Goal: Information Seeking & Learning: Learn about a topic

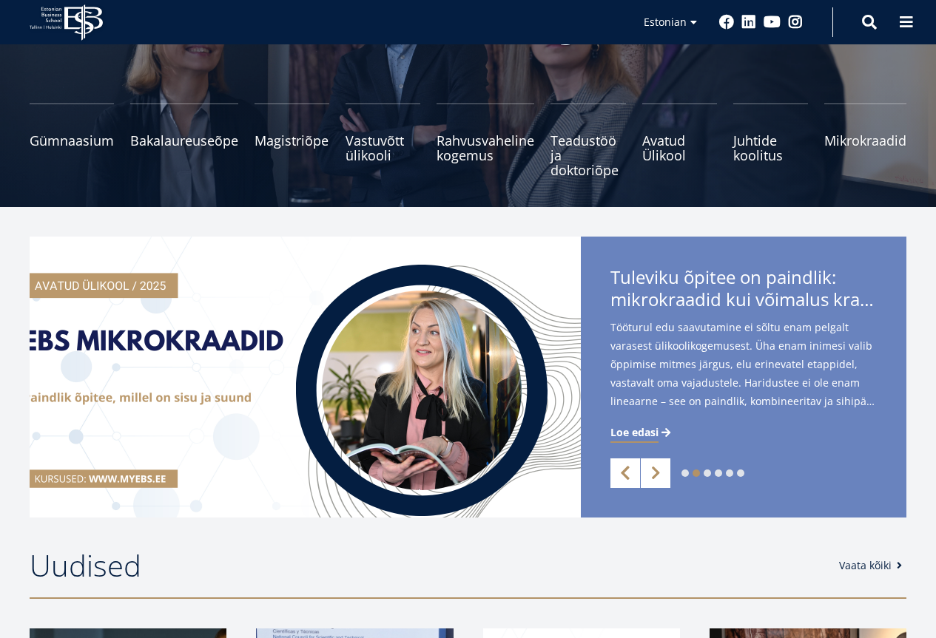
click at [631, 470] on link "Previous" at bounding box center [625, 474] width 30 height 30
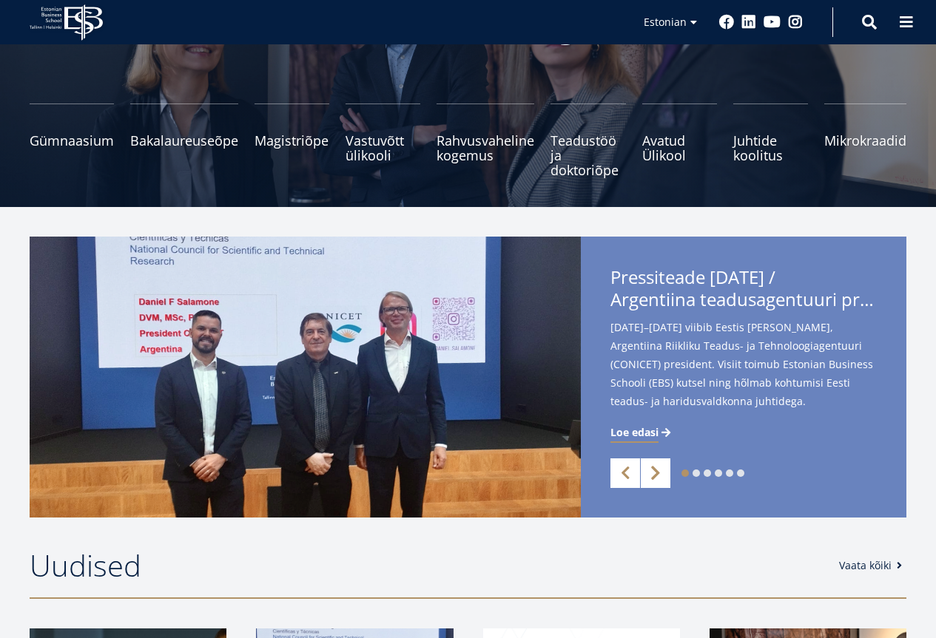
click at [660, 476] on link "Next" at bounding box center [656, 474] width 30 height 30
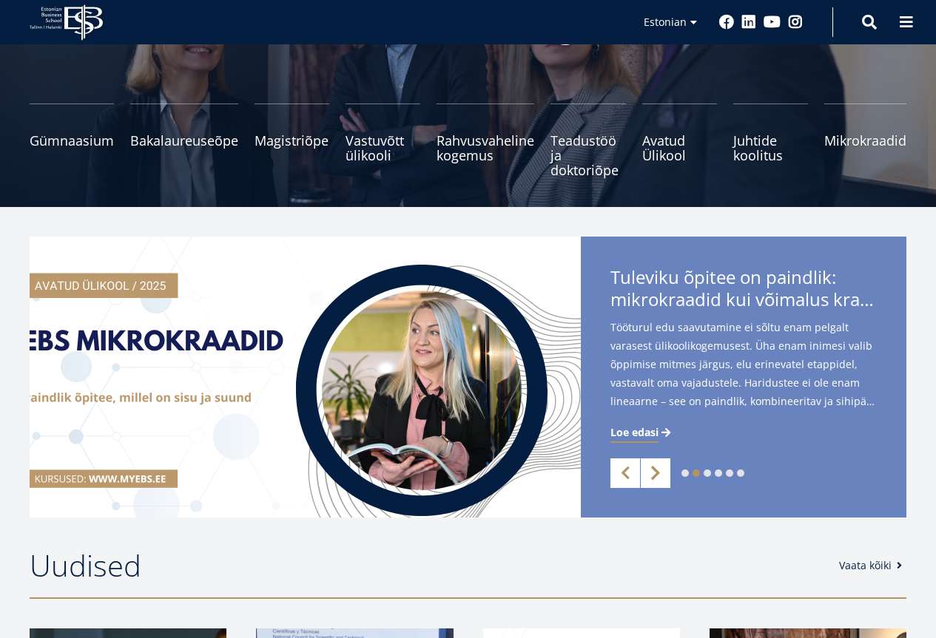
click at [660, 476] on link "Next" at bounding box center [656, 474] width 30 height 30
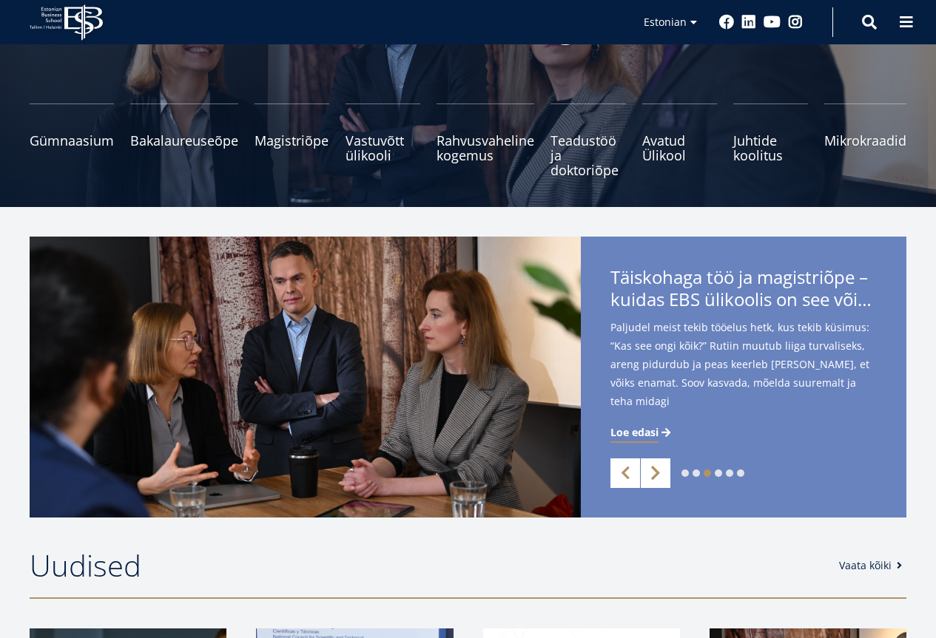
click at [660, 476] on link "Next" at bounding box center [656, 474] width 30 height 30
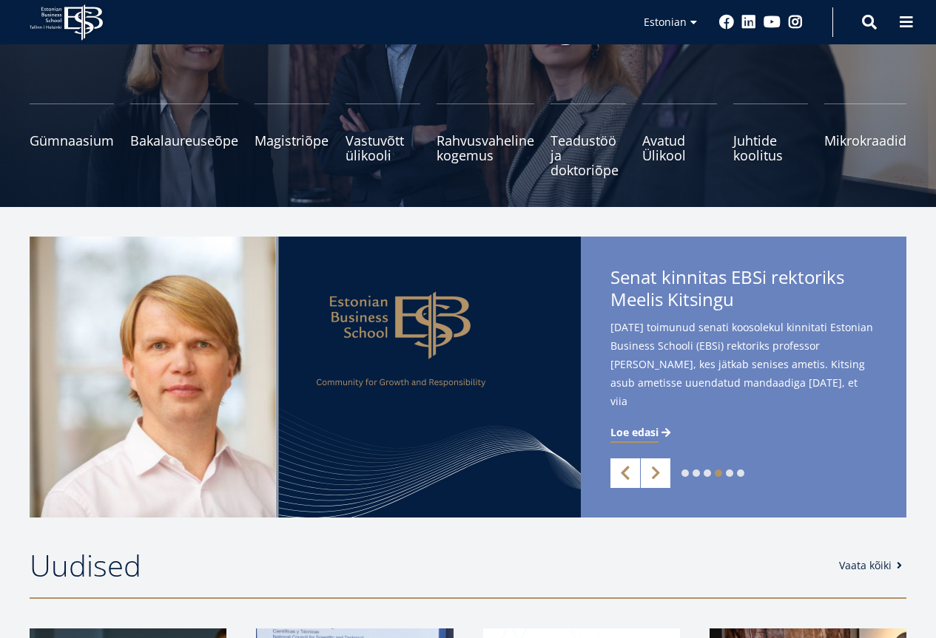
click at [619, 476] on link "Previous" at bounding box center [625, 474] width 30 height 30
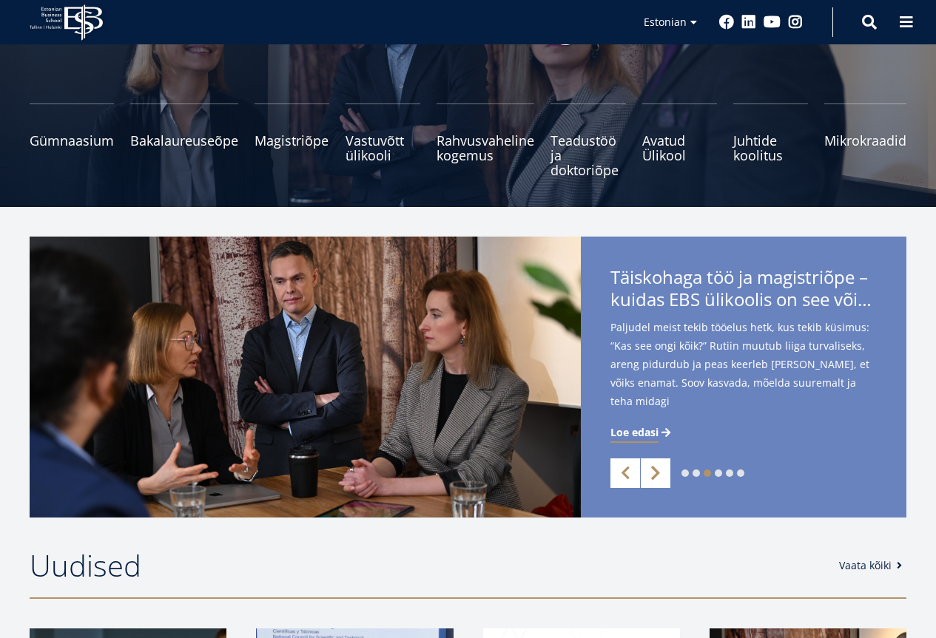
click at [663, 479] on link "Next" at bounding box center [656, 474] width 30 height 30
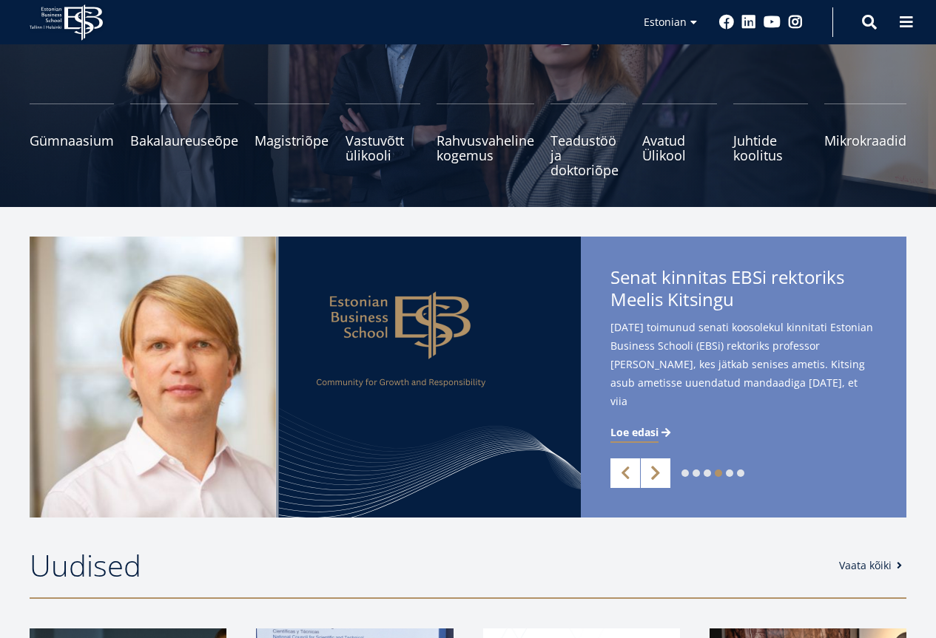
click at [663, 478] on link "Next" at bounding box center [656, 474] width 30 height 30
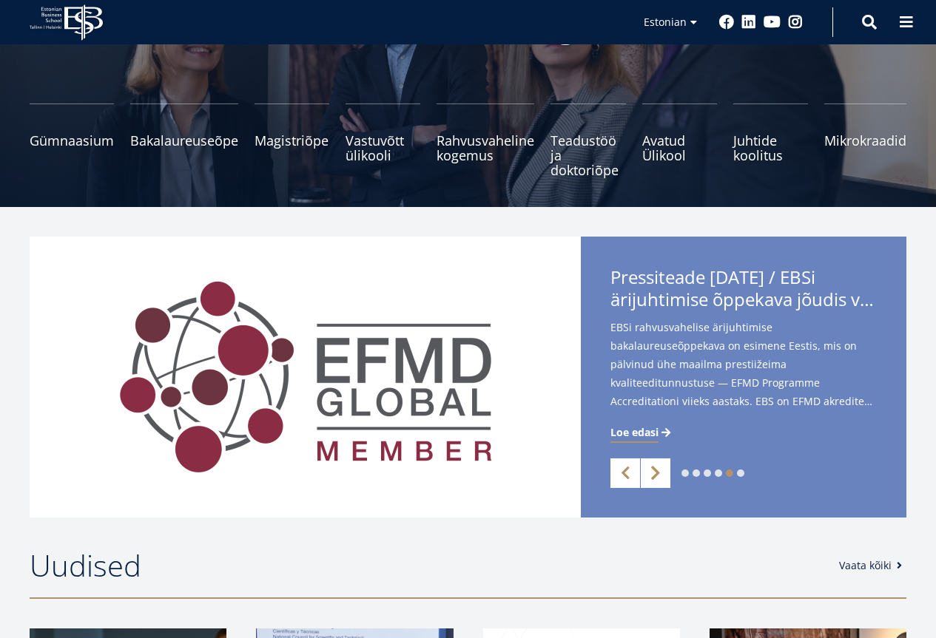
click at [647, 470] on link "Next" at bounding box center [656, 474] width 30 height 30
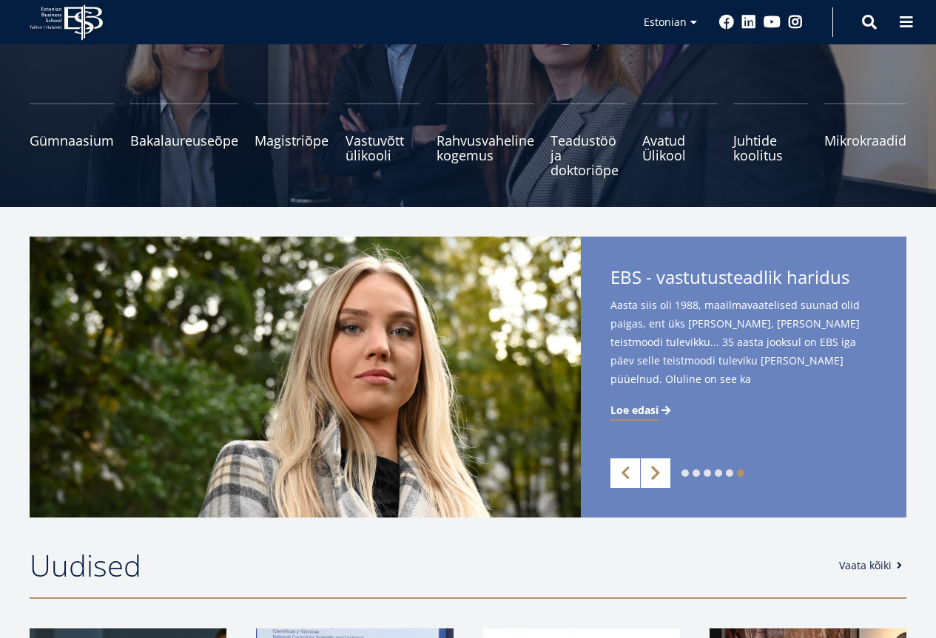
click at [647, 470] on link "Next" at bounding box center [656, 474] width 30 height 30
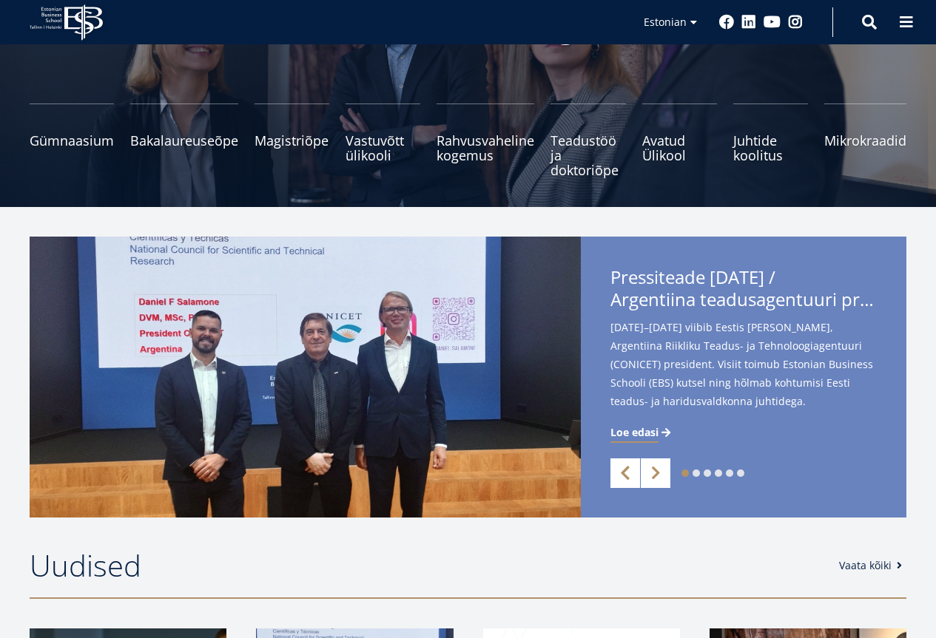
click at [626, 476] on link "Previous" at bounding box center [625, 474] width 30 height 30
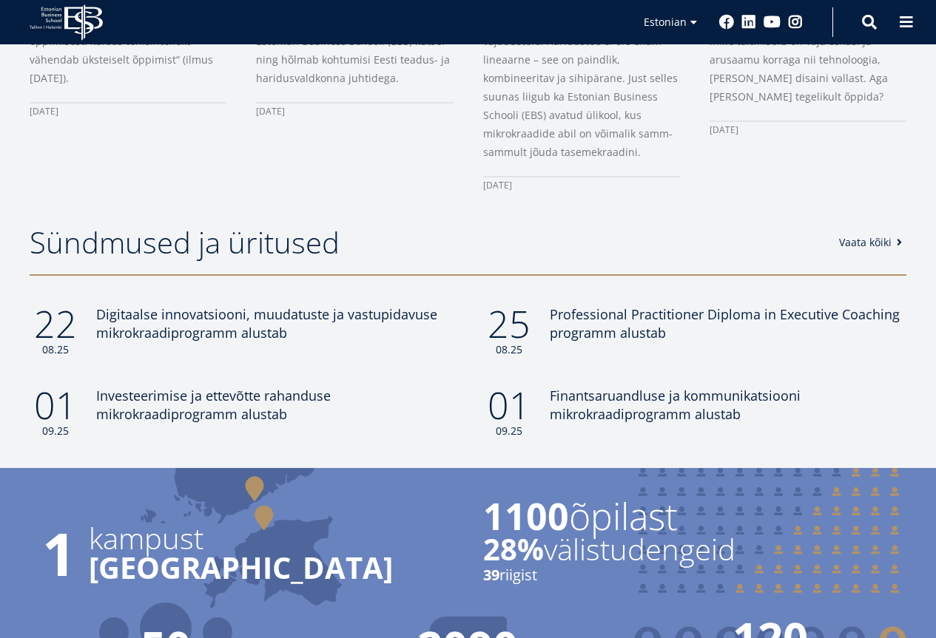
scroll to position [1035, 0]
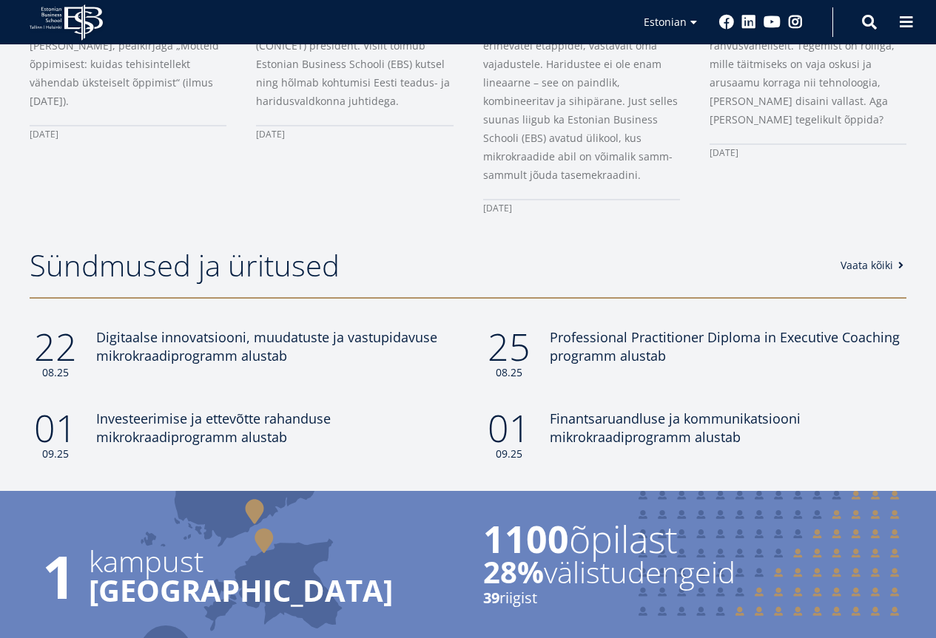
click at [891, 258] on link "Vaata kõiki" at bounding box center [873, 265] width 67 height 15
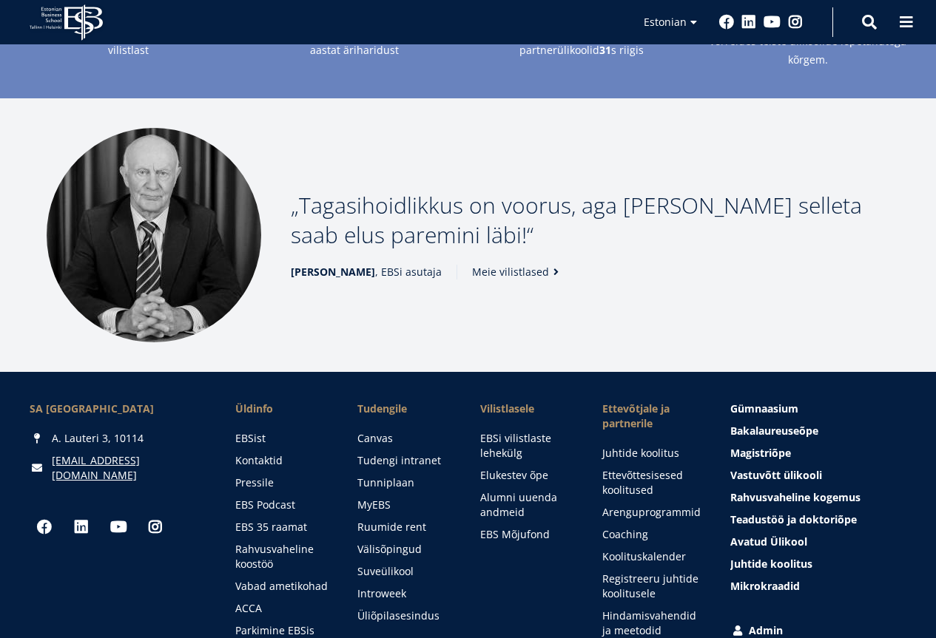
scroll to position [1876, 0]
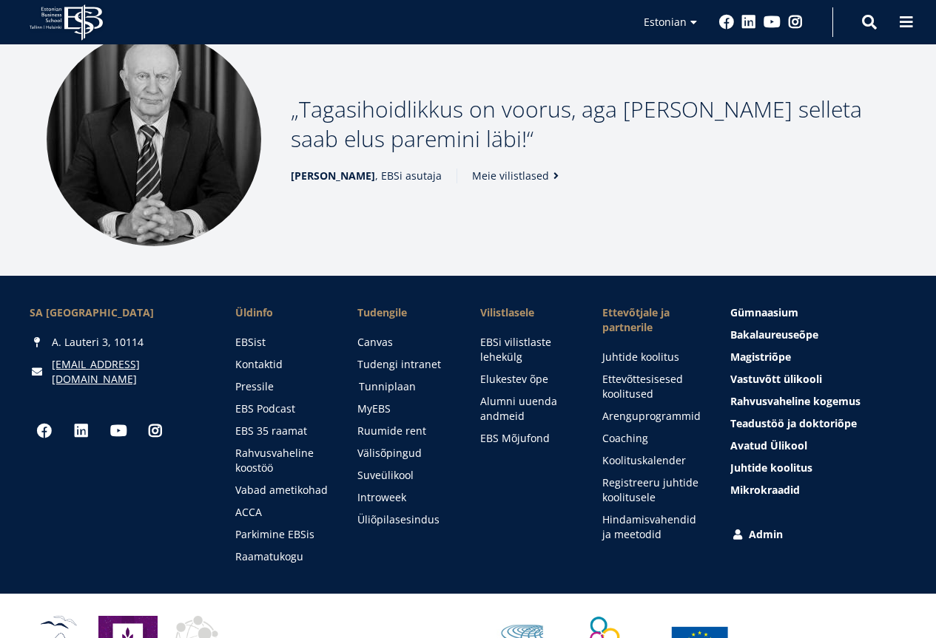
click at [397, 379] on link "Tunniplaan" at bounding box center [405, 386] width 92 height 15
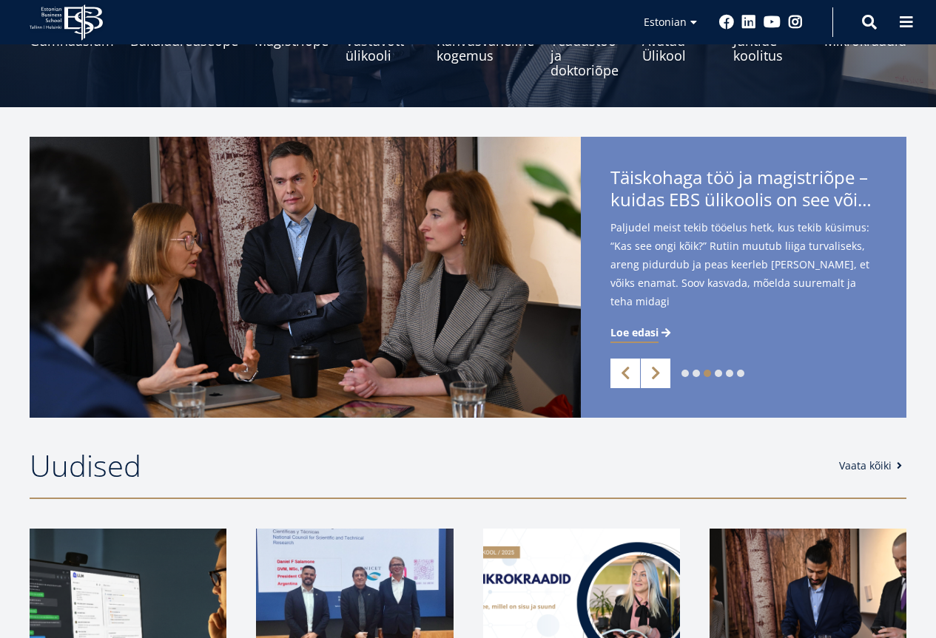
scroll to position [0, 0]
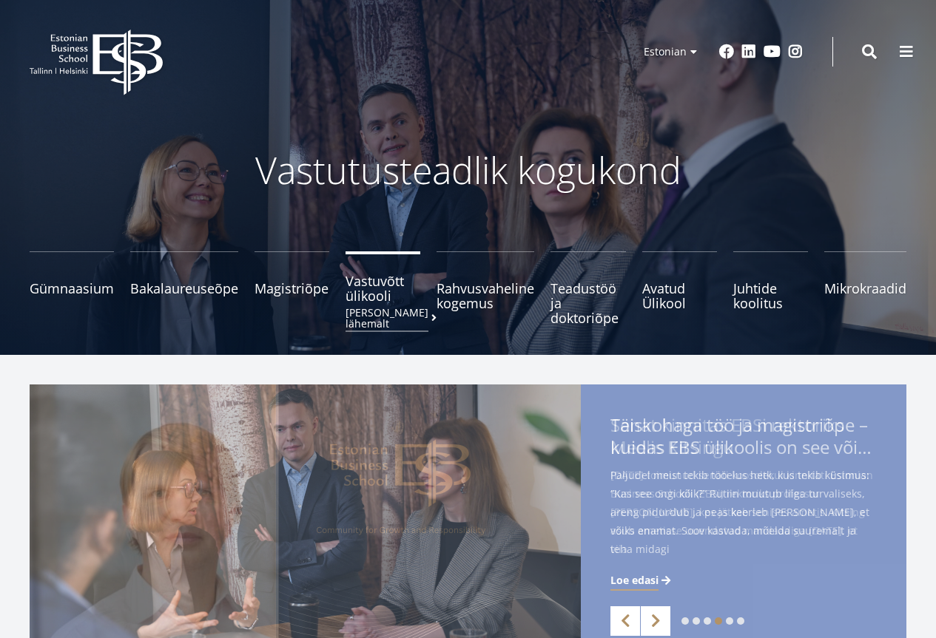
click at [384, 290] on span "Vastuvõtt ülikooli Loe lähemalt" at bounding box center [382, 289] width 75 height 30
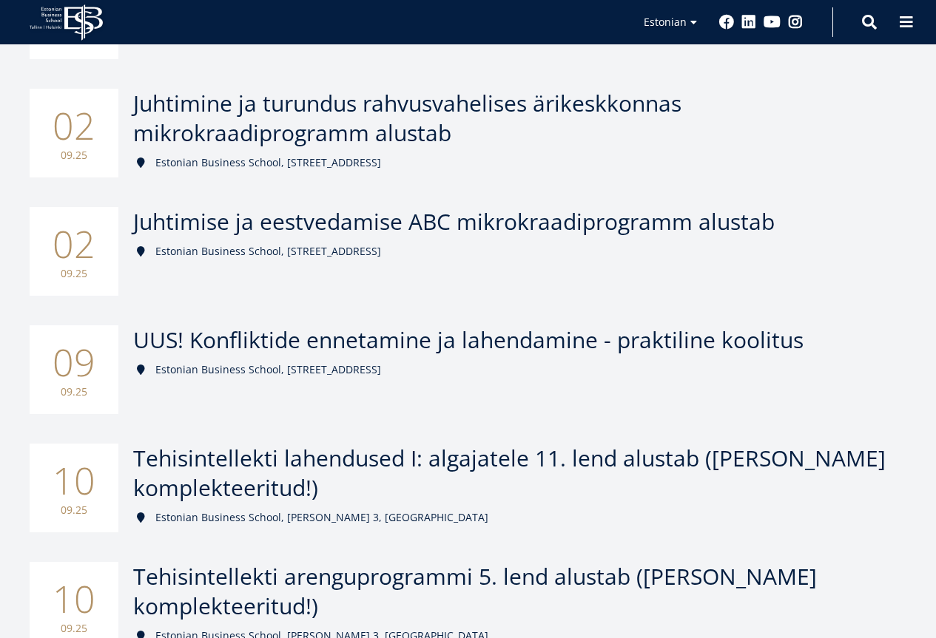
scroll to position [740, 0]
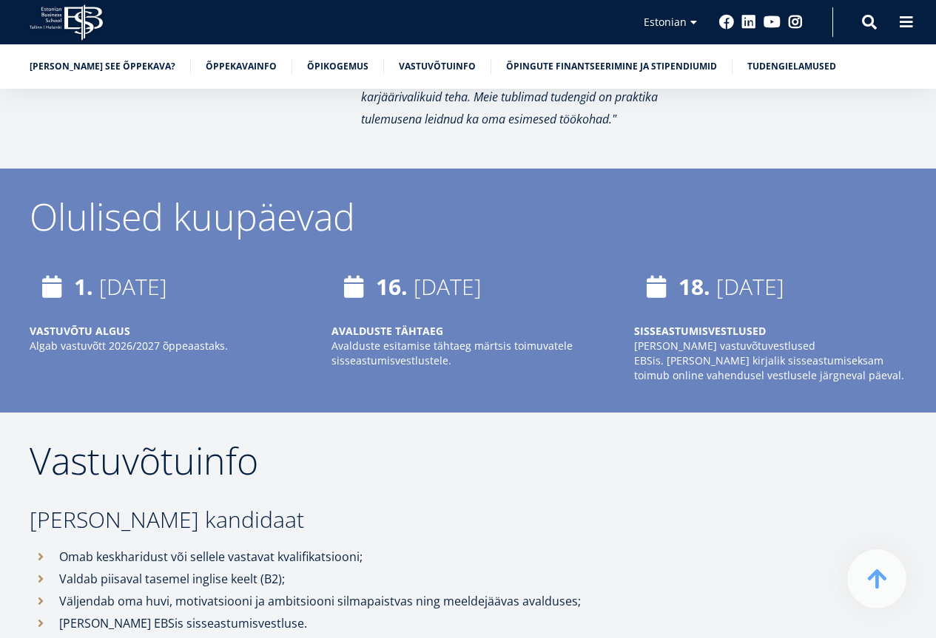
drag, startPoint x: 943, startPoint y: 36, endPoint x: 939, endPoint y: 435, distance: 398.7
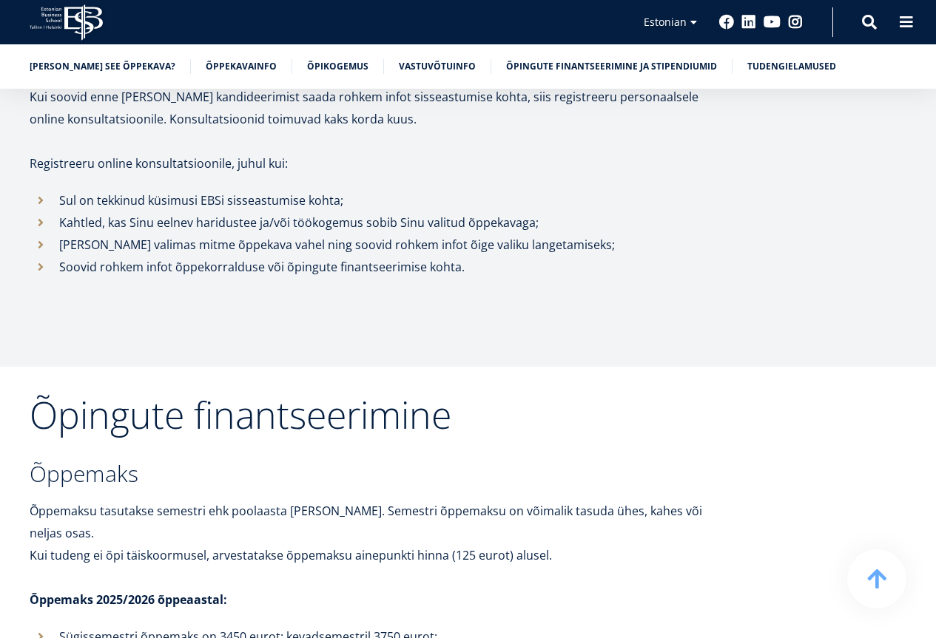
scroll to position [6405, 0]
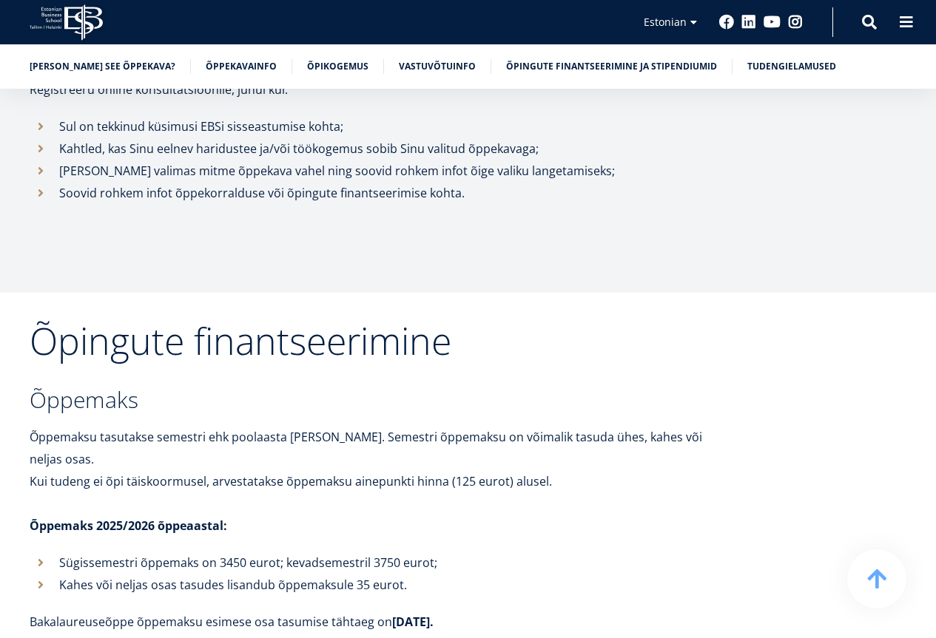
click at [260, 552] on p "Sügissemestri õppemaks on 3450 eurot; kevadsemestril 3750 eurot;" at bounding box center [395, 563] width 673 height 22
click at [163, 552] on p "Sügissemestri õppemaks on 3450 eurot; kevadsemestril 3750 eurot;" at bounding box center [395, 563] width 673 height 22
click at [39, 552] on li "Sügissemestri õppemaks on 3450 eurot; kevadsemestril 3750 eurot;" at bounding box center [381, 563] width 703 height 22
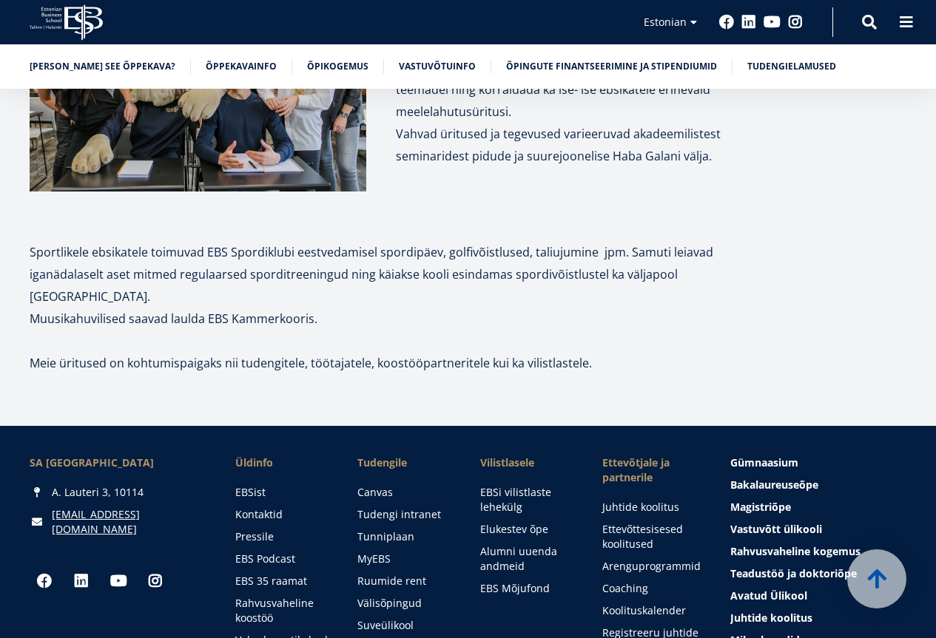
scroll to position [7828, 0]
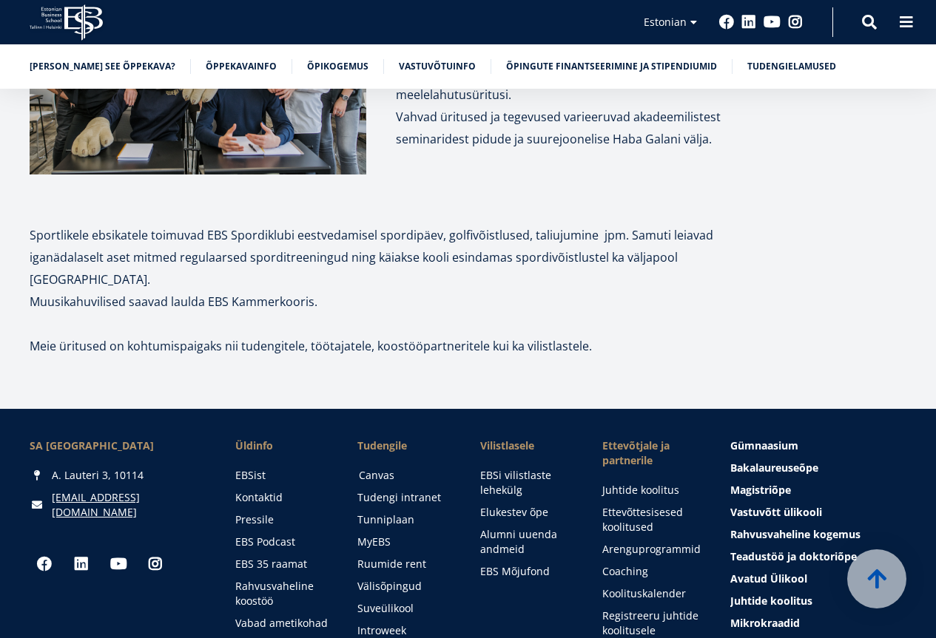
click at [369, 468] on link "Canvas" at bounding box center [405, 475] width 92 height 15
